Goal: Complete application form: Complete application form

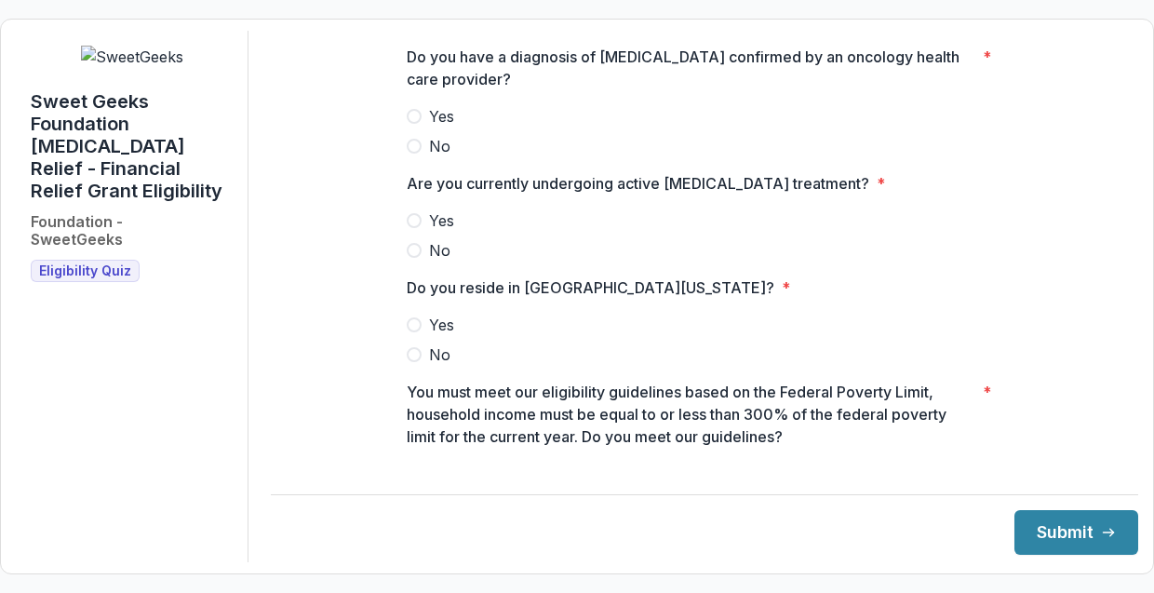
click at [314, 191] on div "Do you have a diagnosis of [MEDICAL_DATA] confirmed by an oncology health care …" at bounding box center [704, 373] width 867 height 685
click at [409, 124] on span at bounding box center [414, 116] width 15 height 15
click at [409, 228] on span at bounding box center [414, 220] width 15 height 15
drag, startPoint x: 409, startPoint y: 342, endPoint x: 439, endPoint y: 339, distance: 30.0
click at [409, 332] on span at bounding box center [414, 324] width 15 height 15
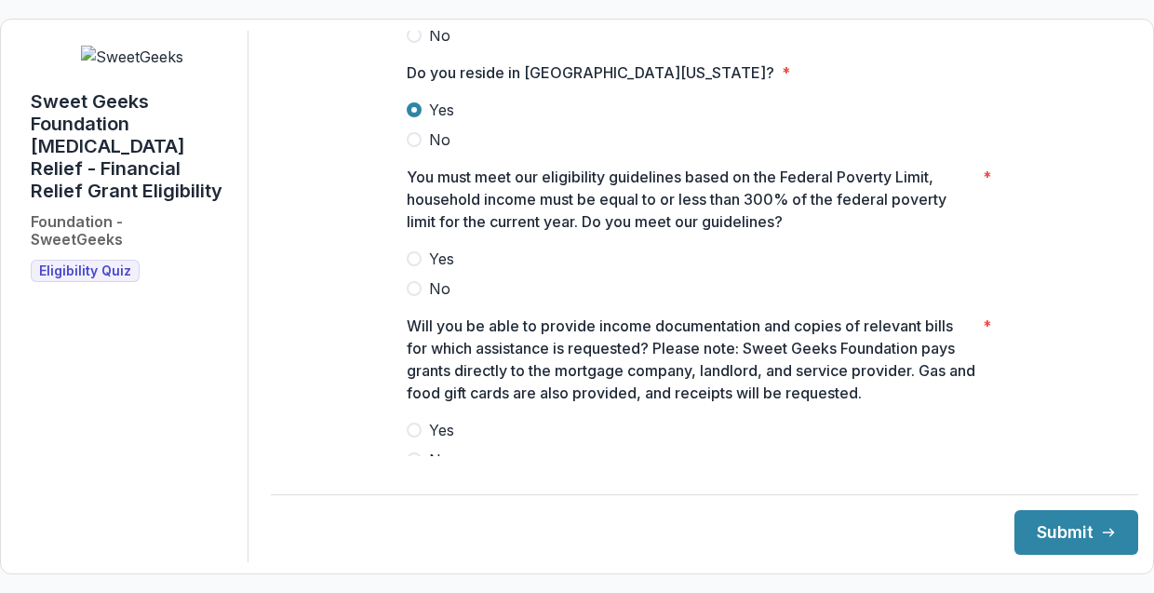
scroll to position [260, 0]
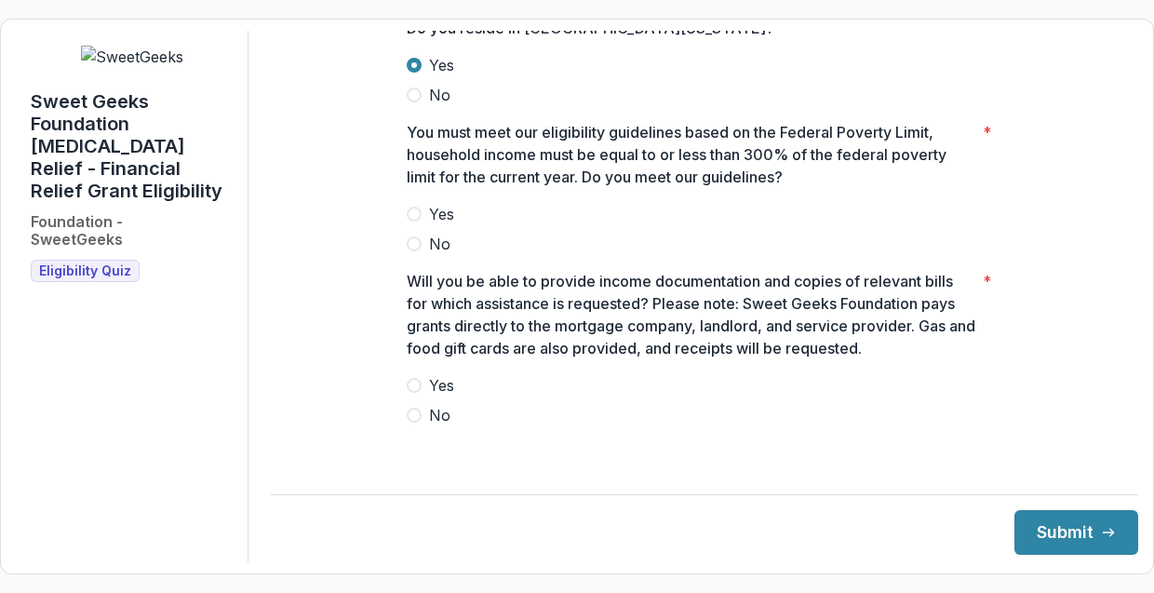
click at [411, 221] on span at bounding box center [414, 214] width 15 height 15
click at [407, 393] on span at bounding box center [414, 385] width 15 height 15
click at [1046, 534] on button "Submit" at bounding box center [1076, 532] width 124 height 45
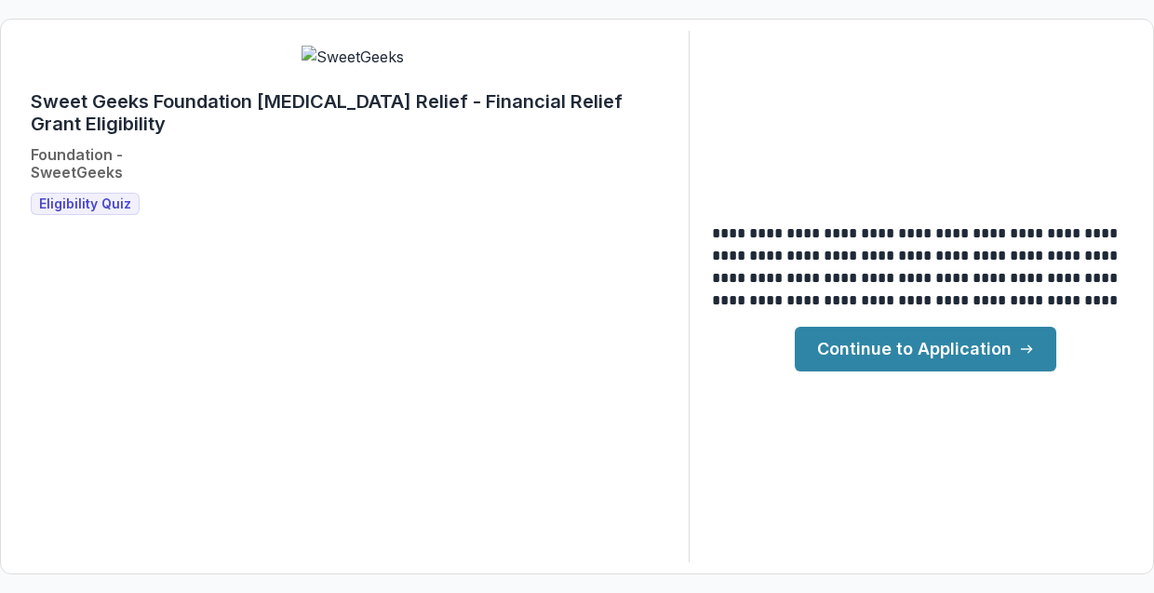
click at [895, 348] on link "Continue to Application" at bounding box center [924, 349] width 261 height 45
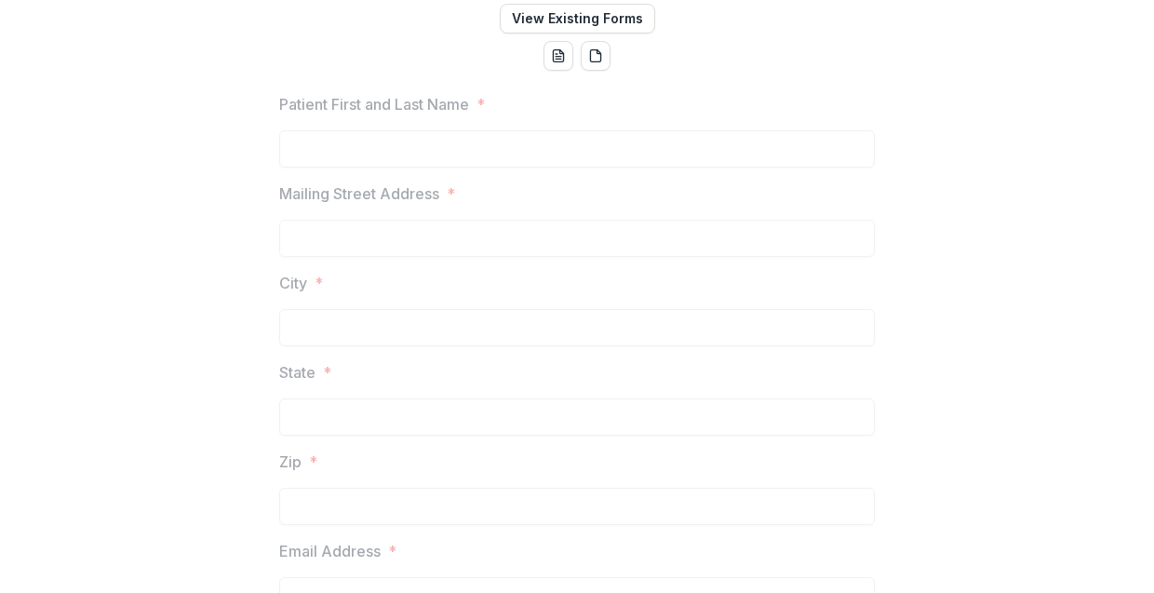
scroll to position [327, 0]
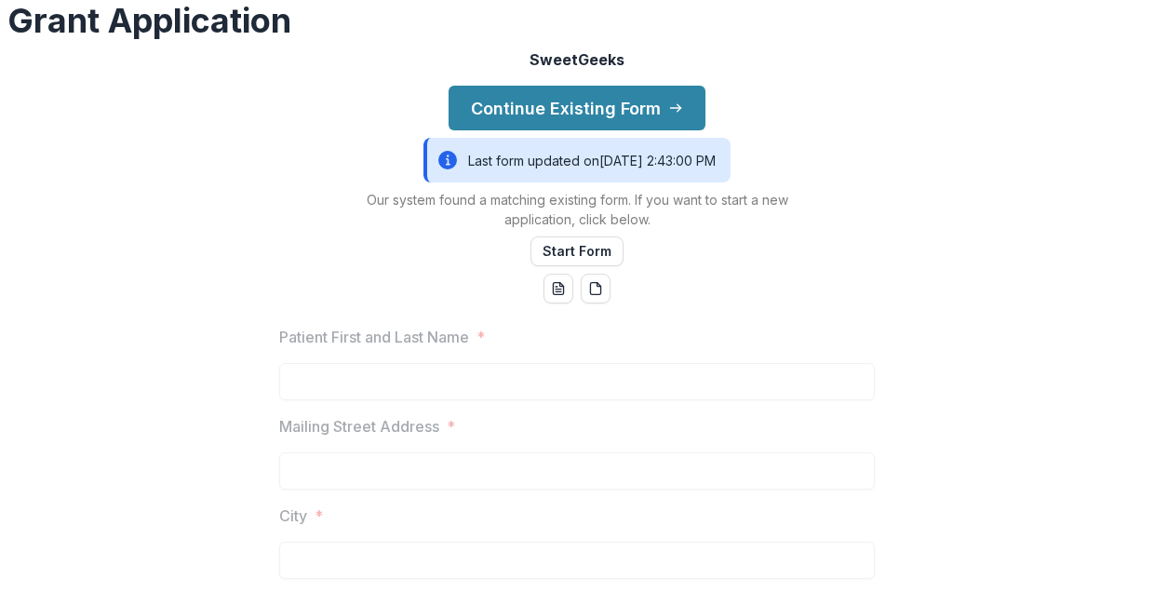
scroll to position [145, 0]
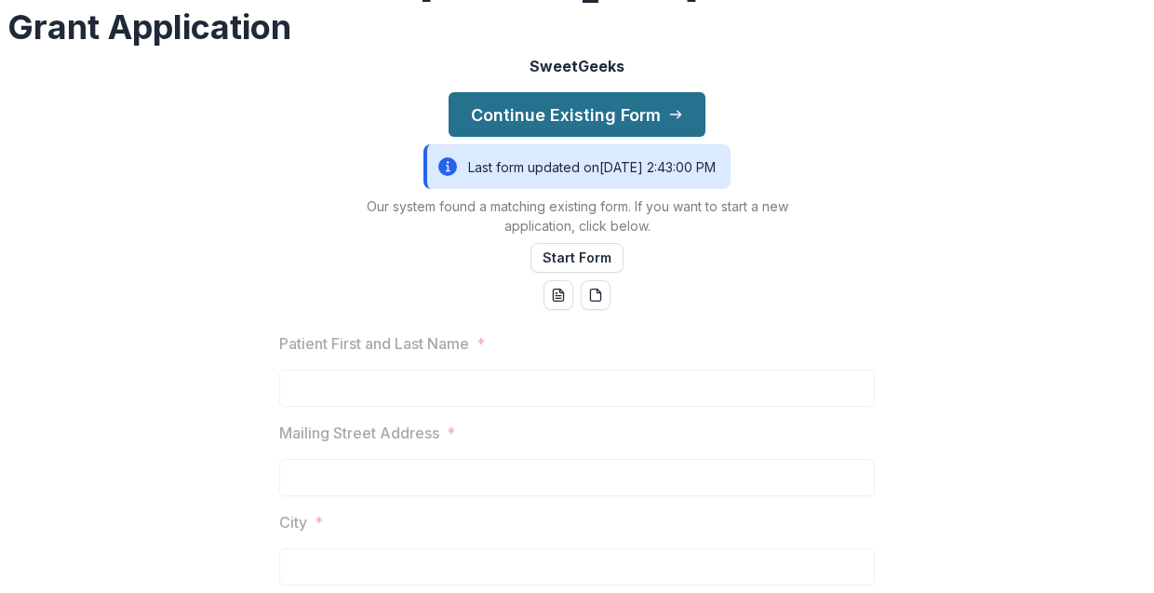
click at [531, 137] on button "Continue Existing Form" at bounding box center [576, 114] width 257 height 45
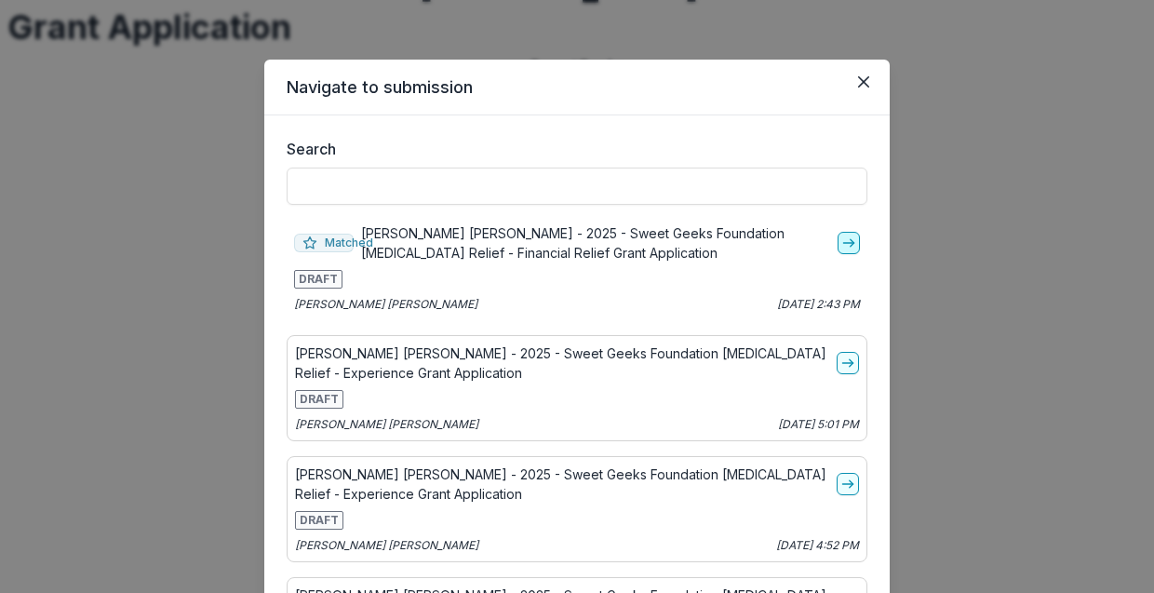
click at [841, 244] on icon "go-to" at bounding box center [848, 242] width 15 height 15
